Goal: Information Seeking & Learning: Learn about a topic

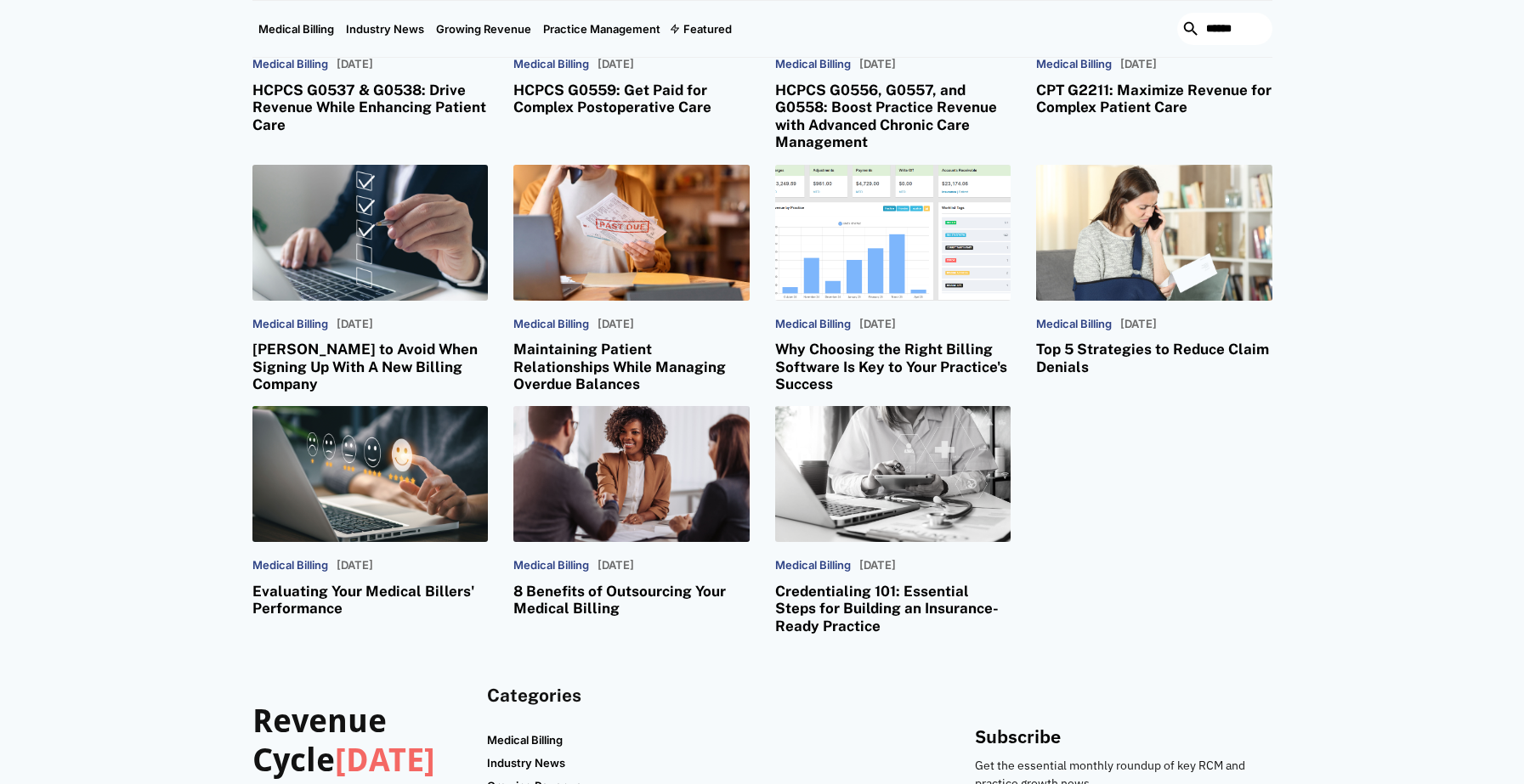
scroll to position [4674, 0]
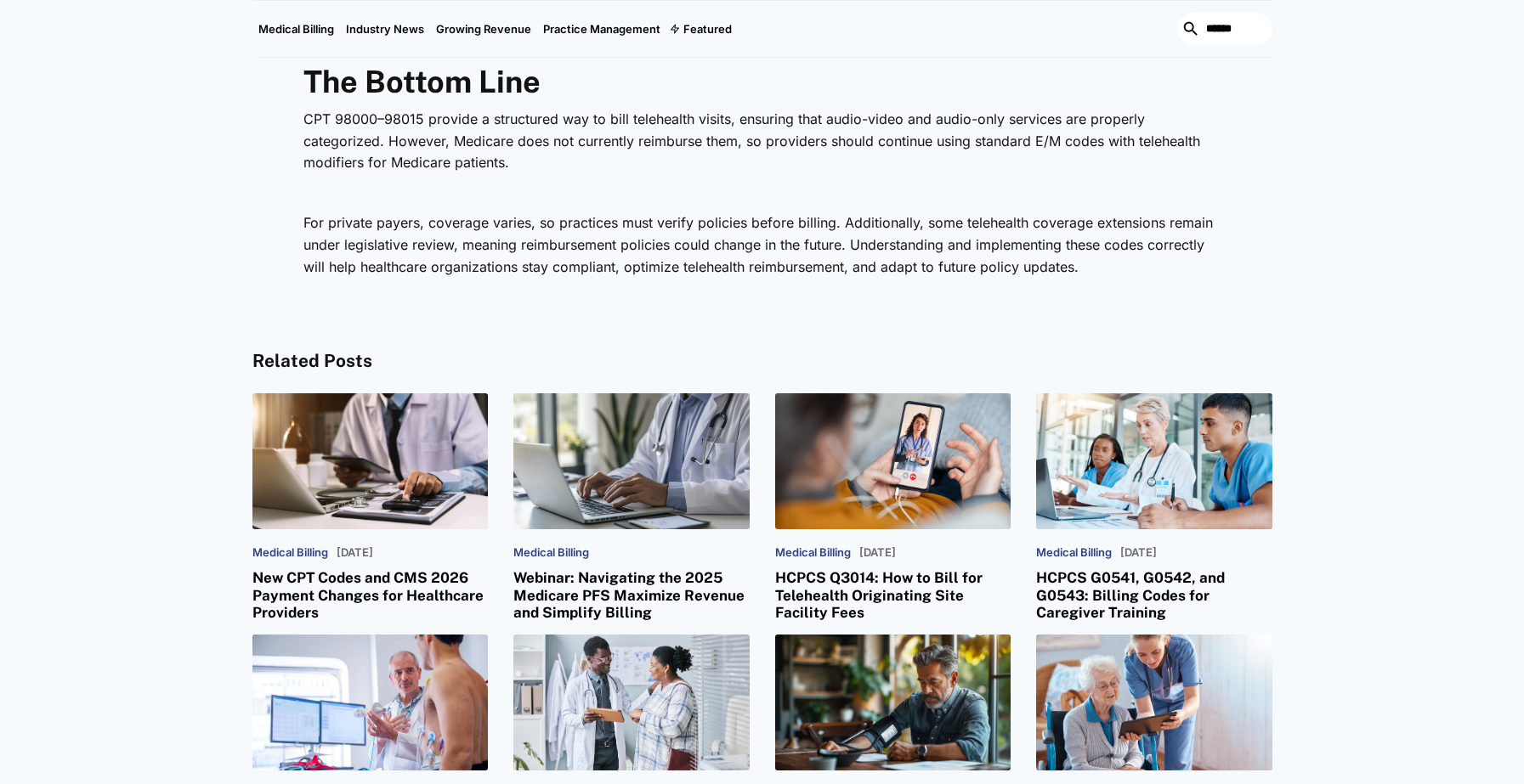
scroll to position [4250, 0]
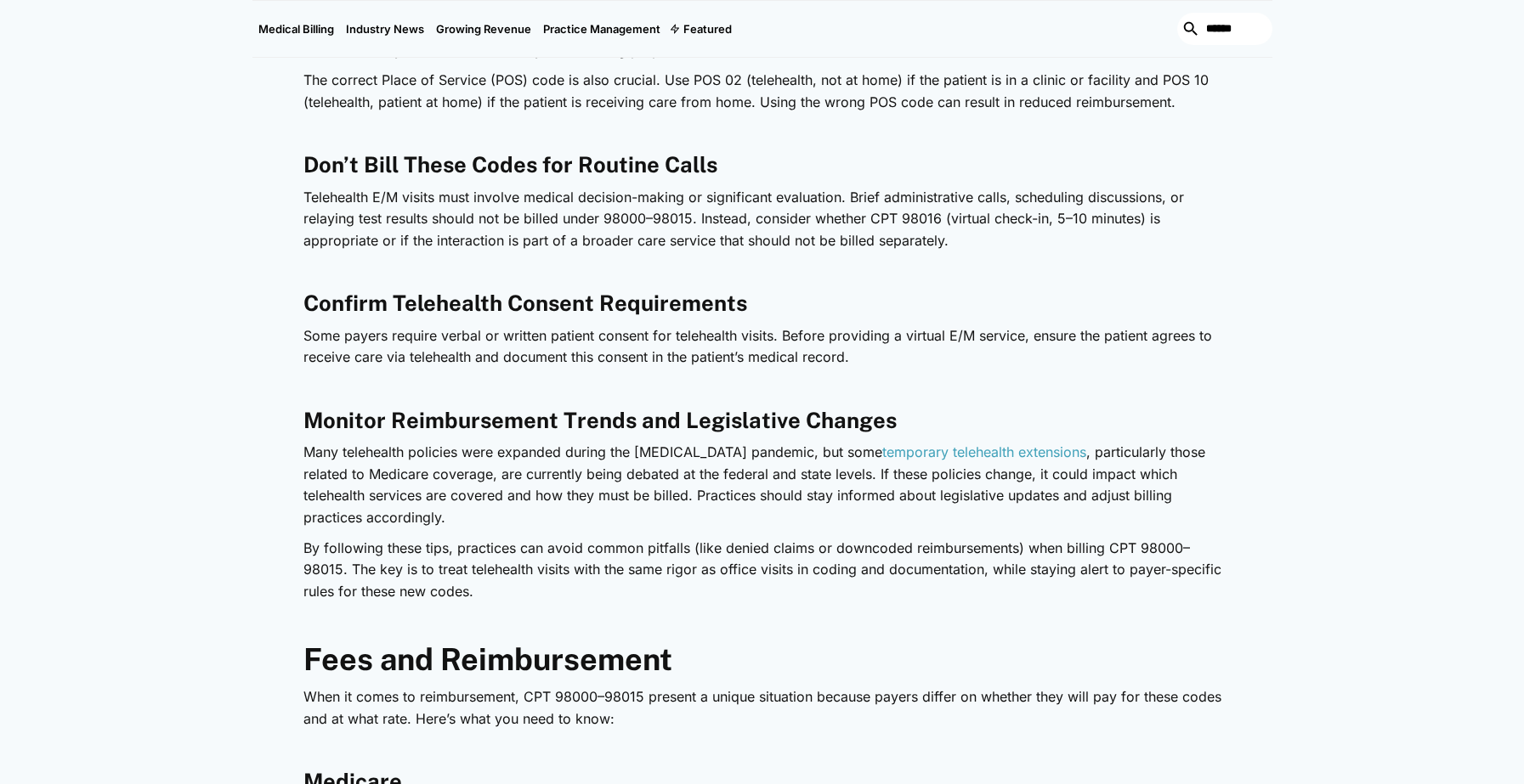
scroll to position [2465, 0]
